Goal: Task Accomplishment & Management: Manage account settings

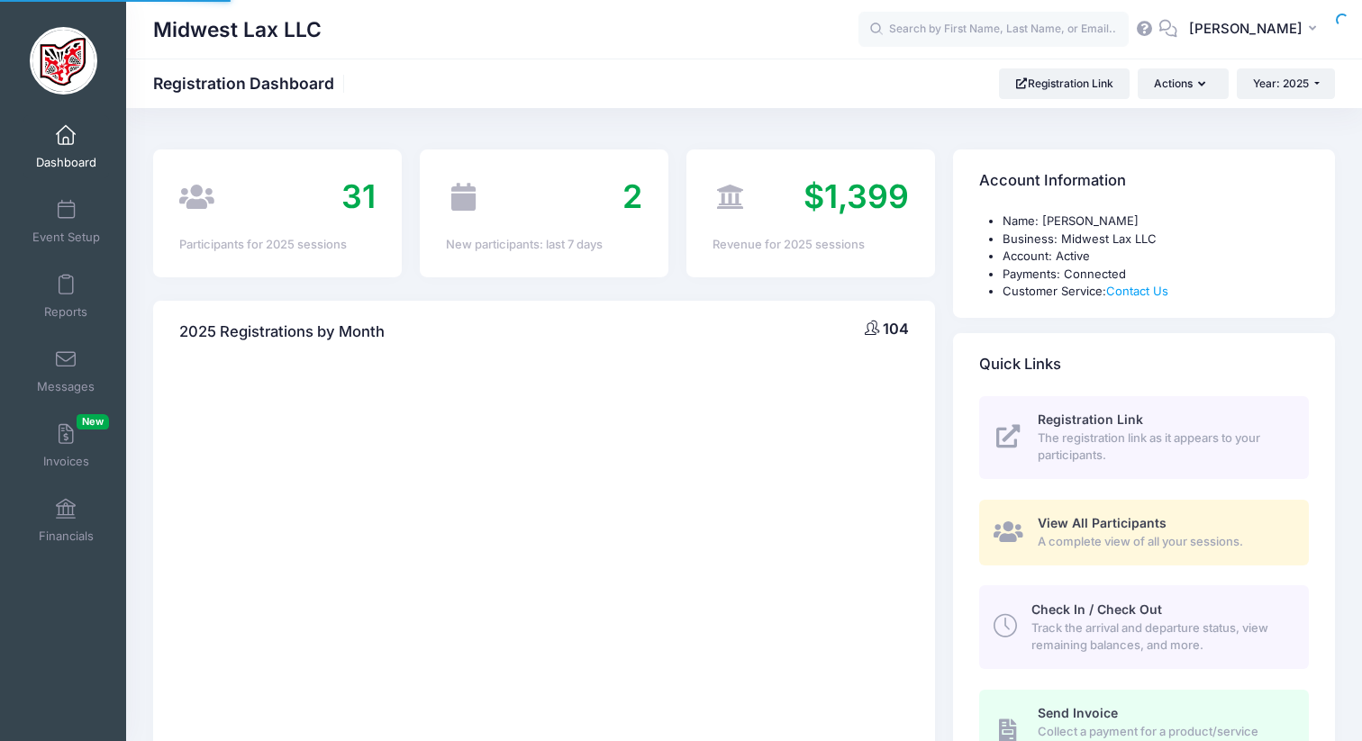
select select
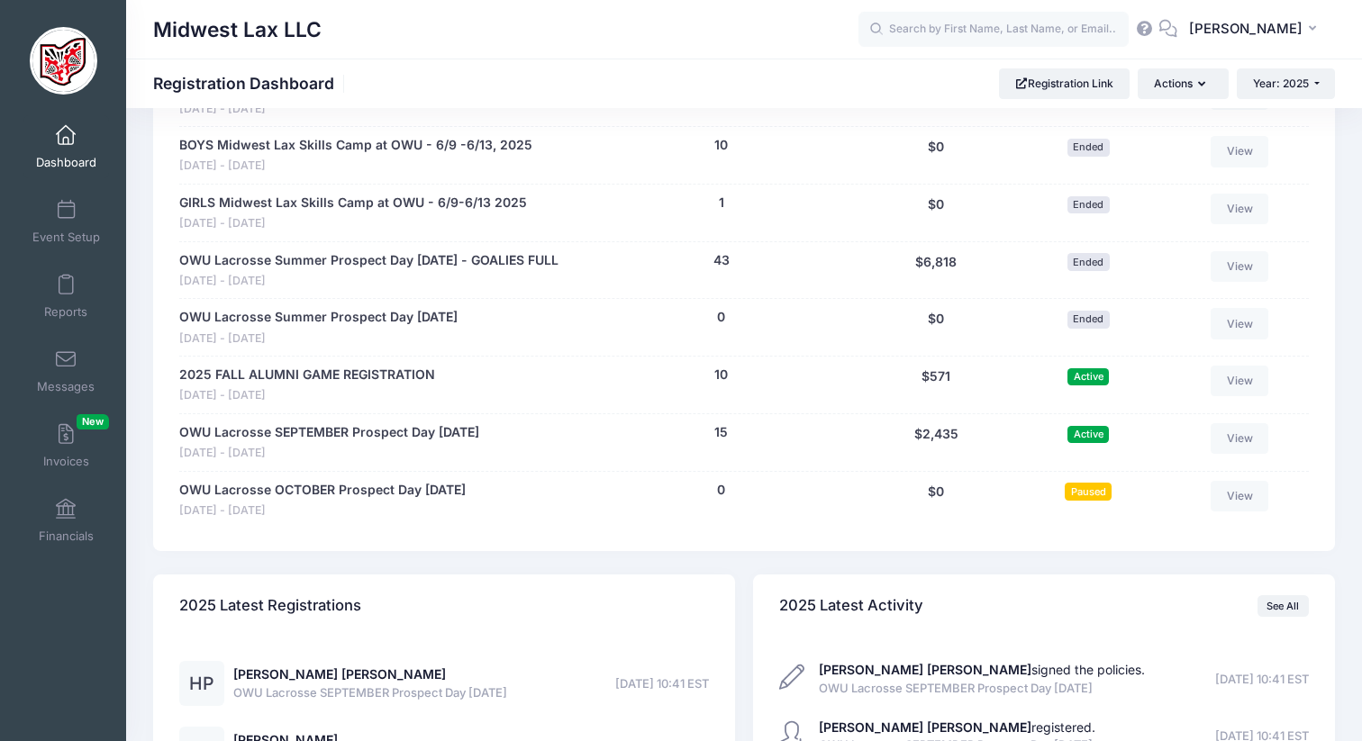
scroll to position [959, 0]
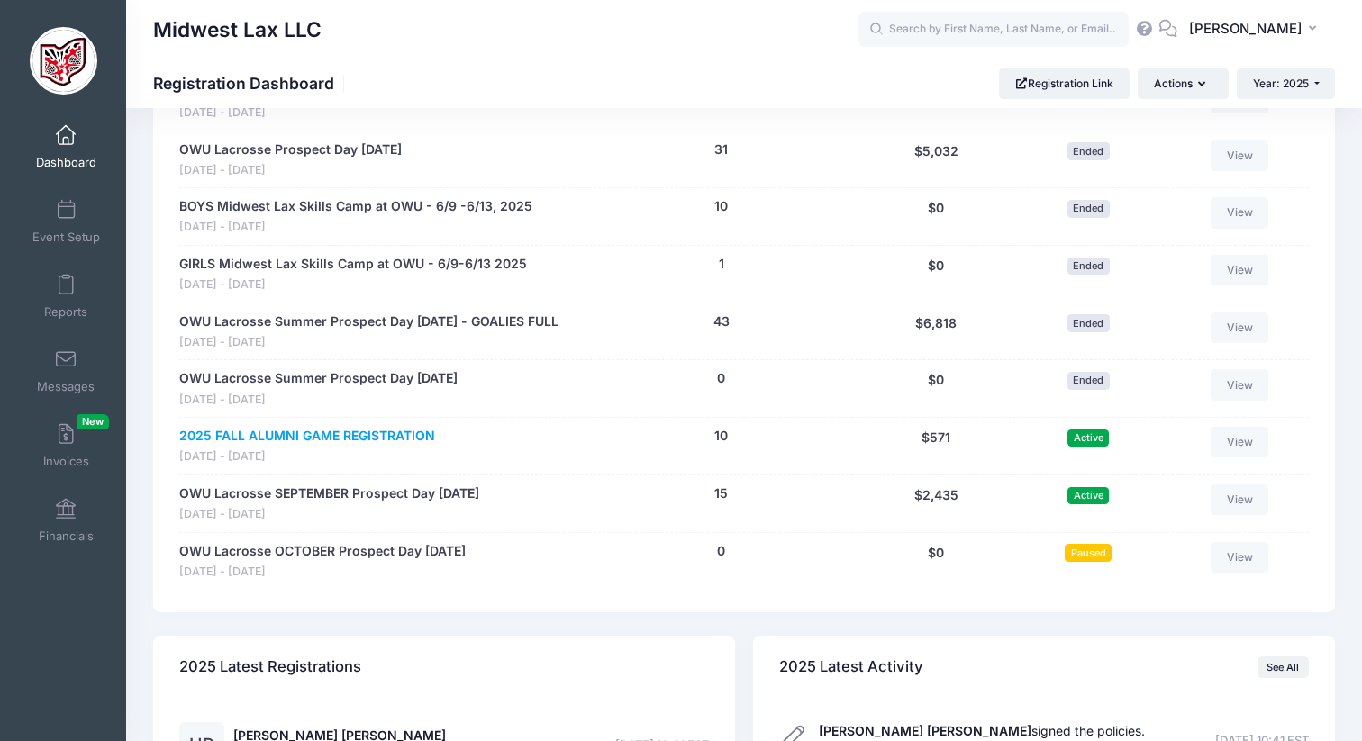
click at [388, 433] on link "2025 FALL ALUMNI GAME REGISTRATION" at bounding box center [307, 436] width 256 height 19
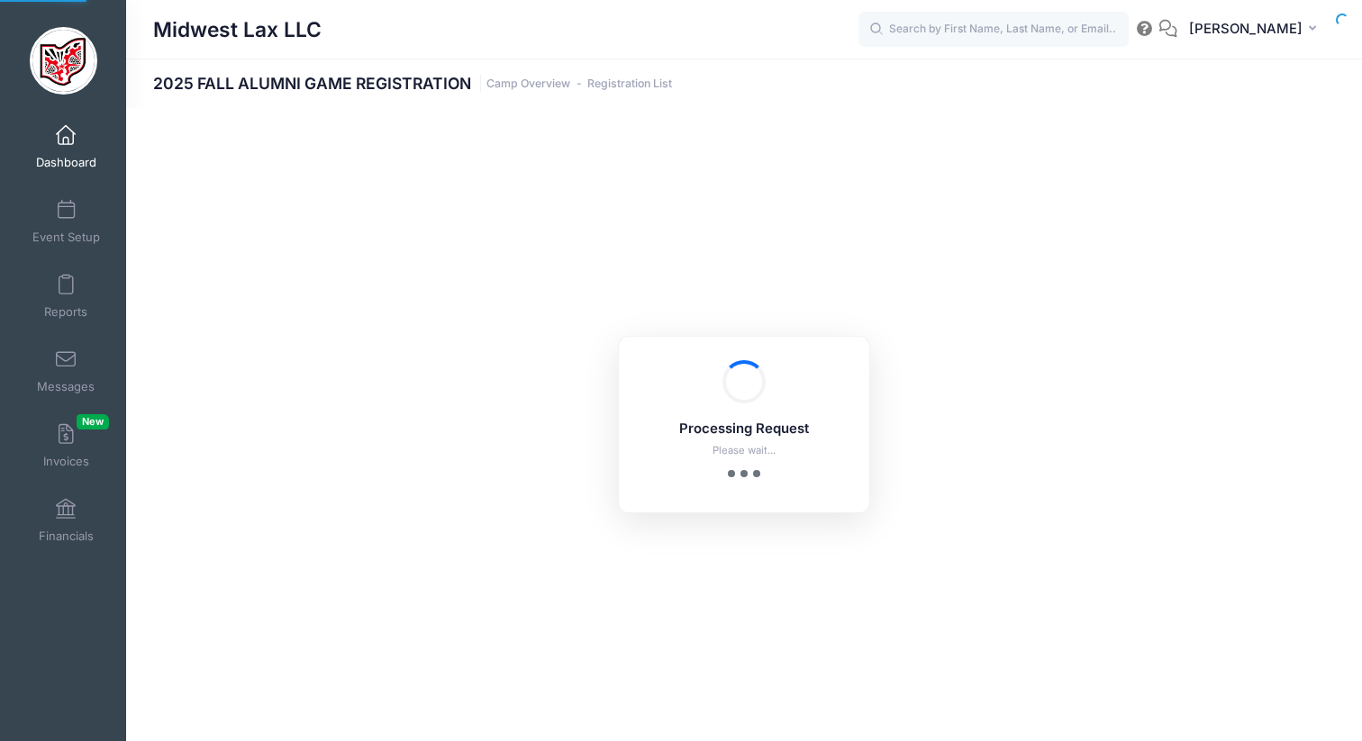
select select "10"
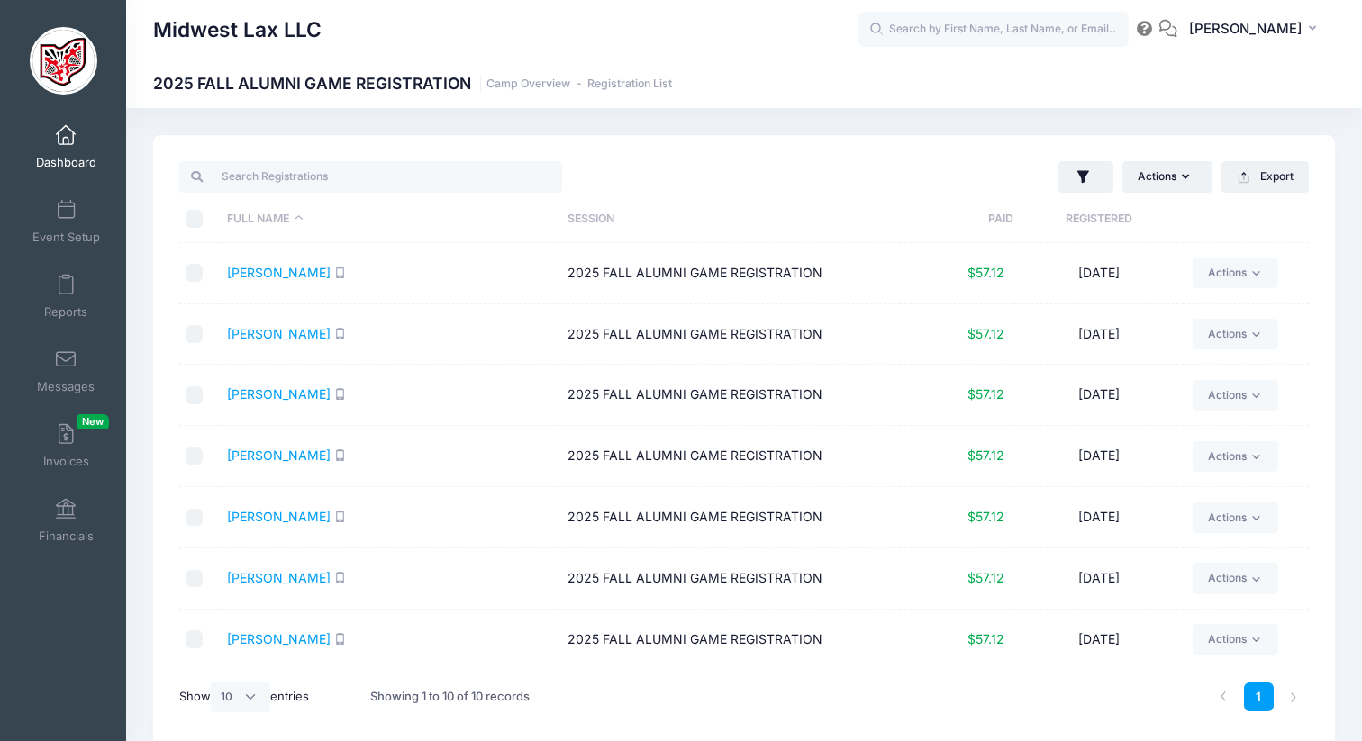
click at [54, 132] on link "Dashboard" at bounding box center [66, 146] width 86 height 63
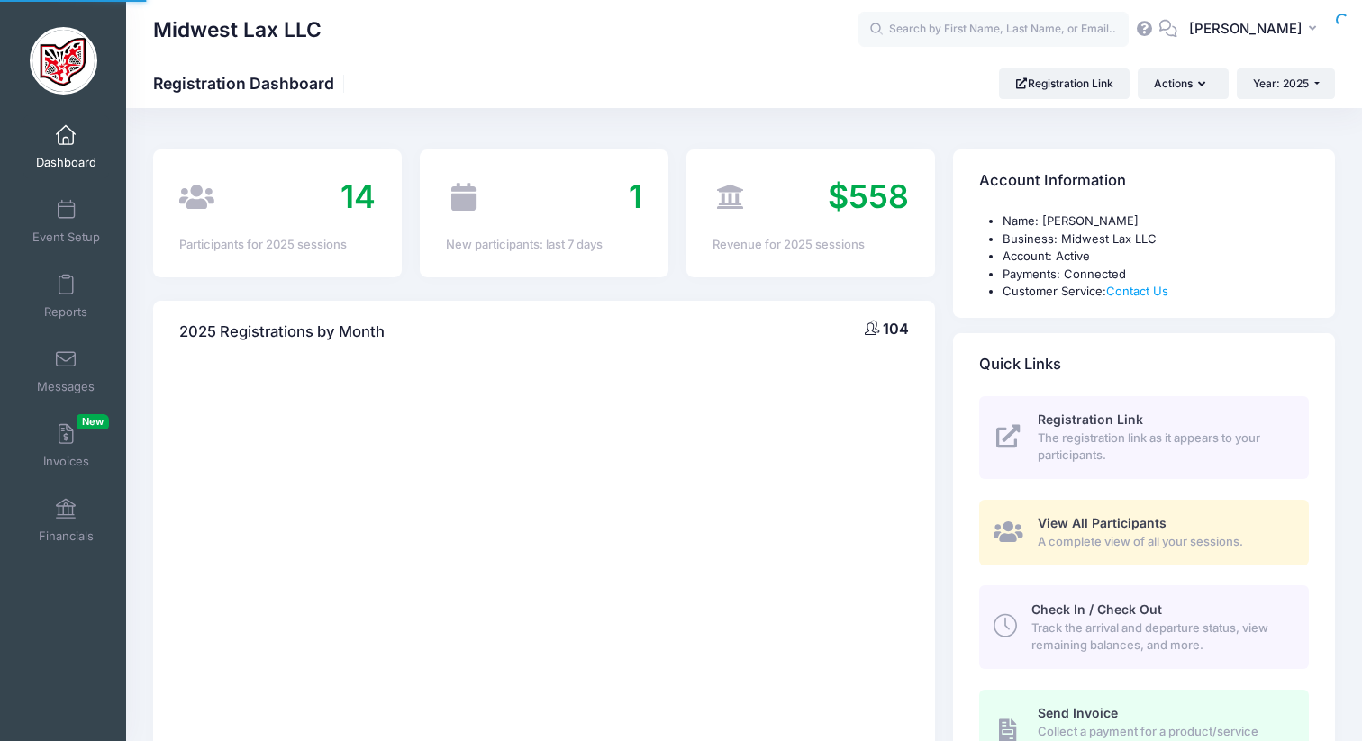
select select
